Goal: Information Seeking & Learning: Learn about a topic

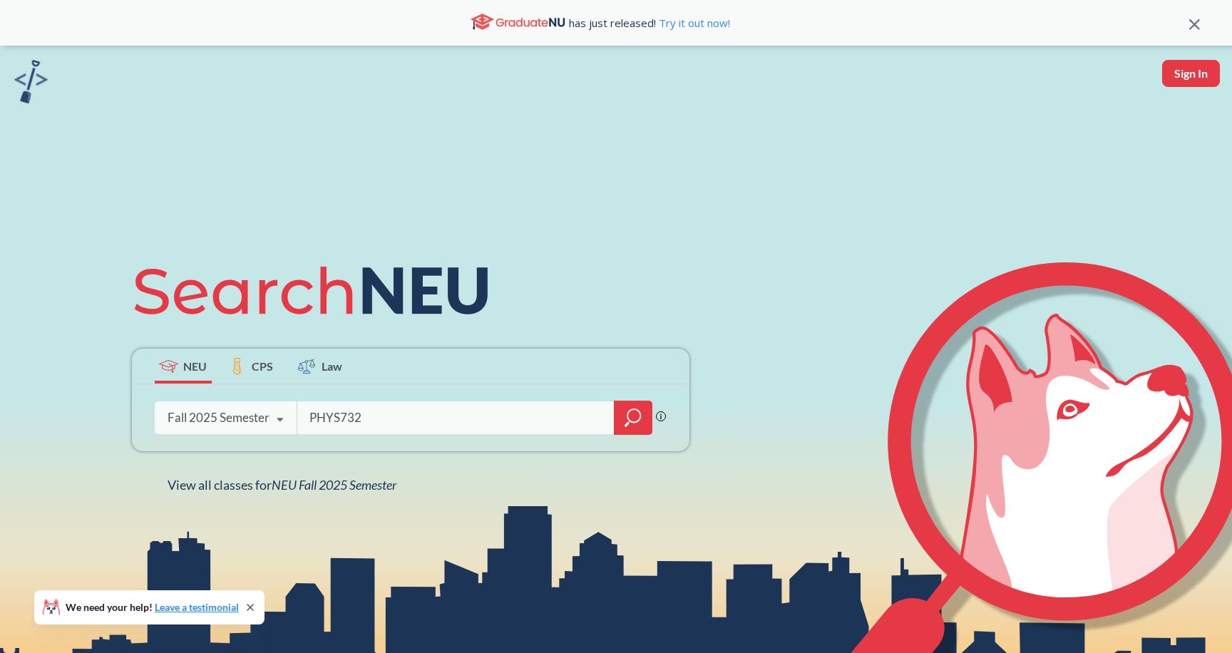
type input "PHYS7325"
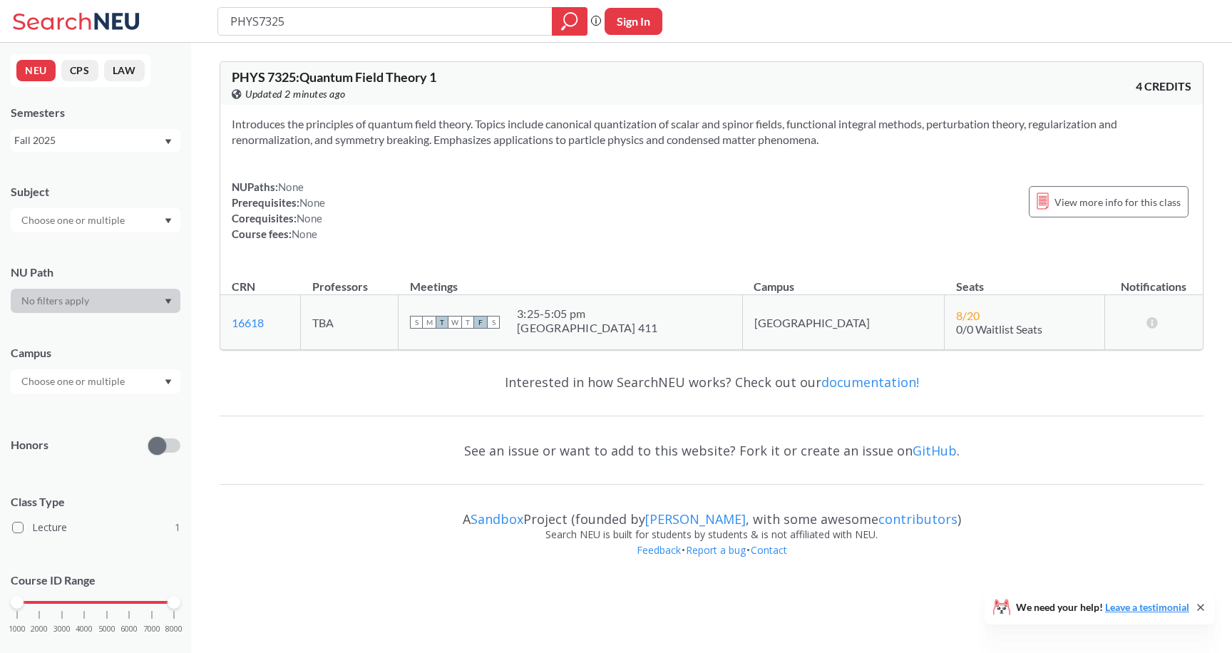
click at [369, 77] on span "PHYS 7325 : Quantum Field Theory 1" at bounding box center [334, 77] width 205 height 16
click at [297, 78] on span "PHYS 7325 : Quantum Field Theory 1" at bounding box center [334, 77] width 205 height 16
click at [1061, 200] on span "View more info for this class" at bounding box center [1117, 202] width 126 height 18
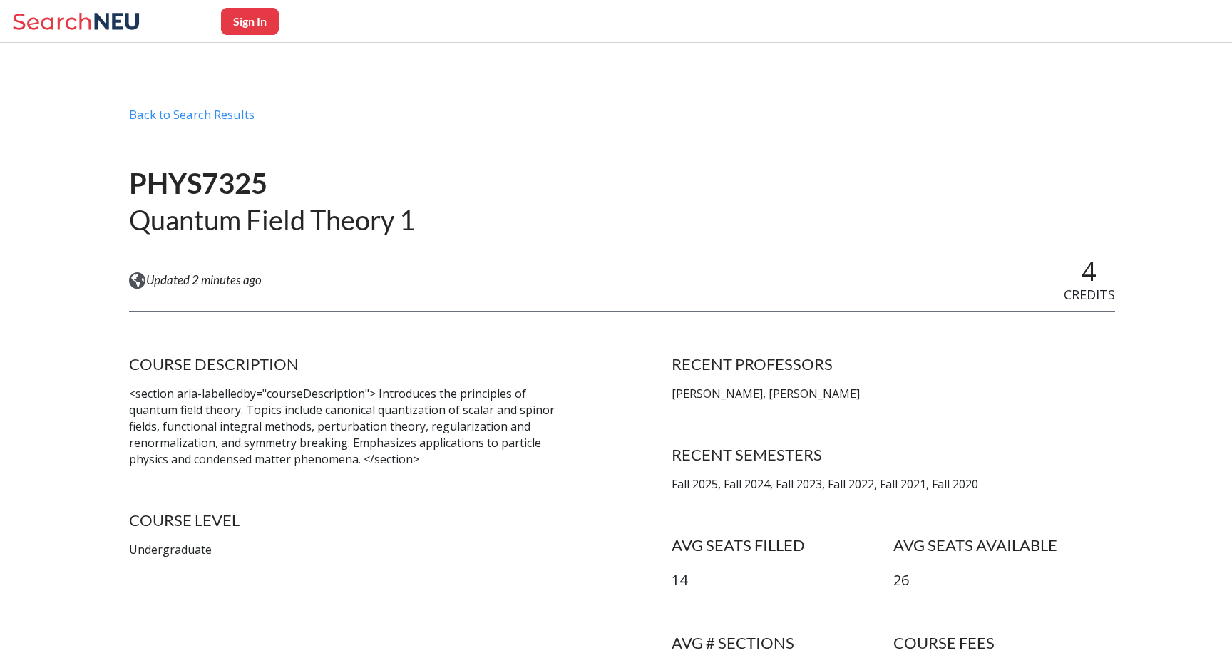
click at [194, 115] on div "Back to Search Results" at bounding box center [621, 120] width 985 height 27
